Goal: Task Accomplishment & Management: Use online tool/utility

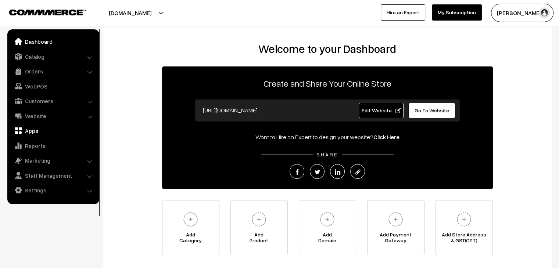
click at [37, 132] on link "Apps" at bounding box center [53, 130] width 88 height 13
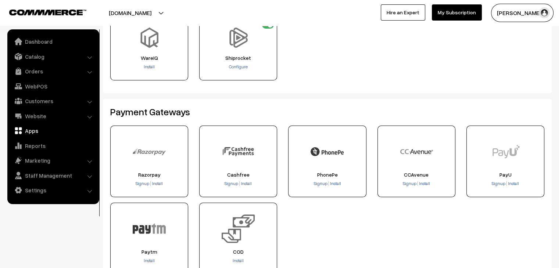
scroll to position [74, 0]
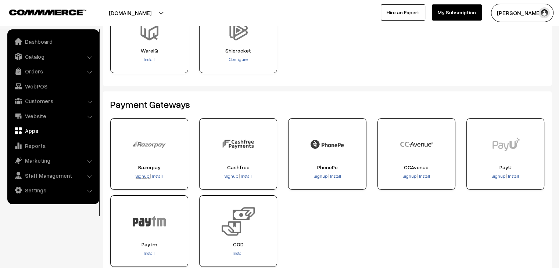
click at [143, 178] on span "Signup" at bounding box center [143, 177] width 14 height 6
drag, startPoint x: 154, startPoint y: 175, endPoint x: 196, endPoint y: 133, distance: 59.8
click at [154, 175] on span "Install" at bounding box center [157, 177] width 11 height 6
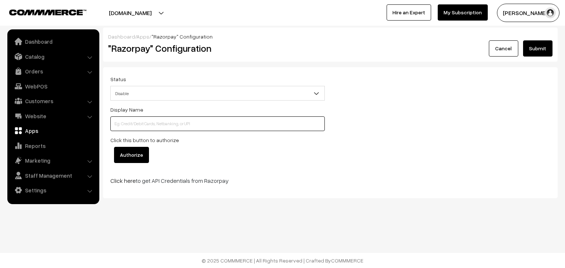
click at [171, 124] on input at bounding box center [217, 124] width 214 height 15
click at [35, 130] on link "Apps" at bounding box center [53, 130] width 88 height 13
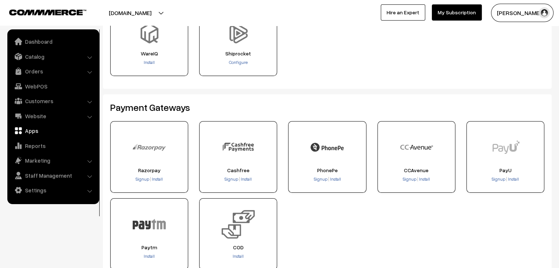
scroll to position [74, 0]
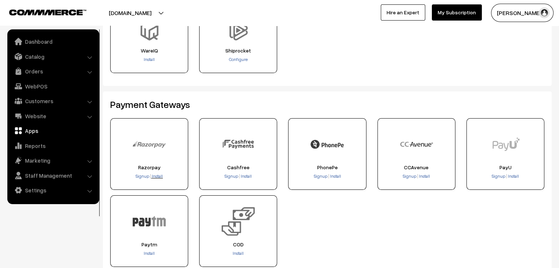
click at [156, 178] on span "Install" at bounding box center [157, 177] width 11 height 6
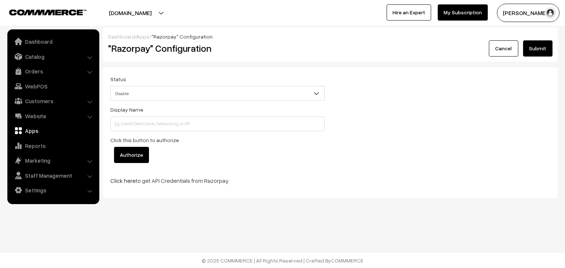
click at [147, 96] on span "Disable" at bounding box center [218, 93] width 214 height 13
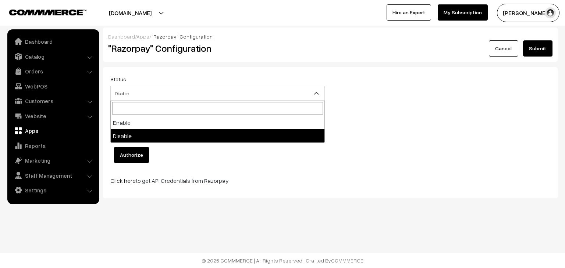
click at [147, 96] on span "Disable" at bounding box center [218, 93] width 214 height 13
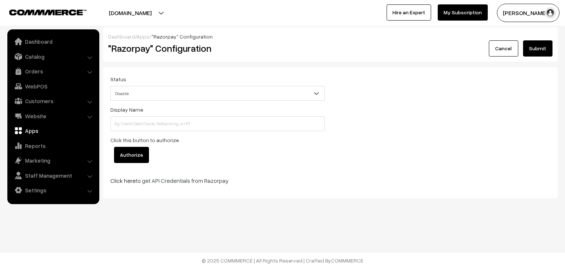
click at [34, 133] on link "Apps" at bounding box center [53, 130] width 88 height 13
